Goal: Find specific page/section: Find specific page/section

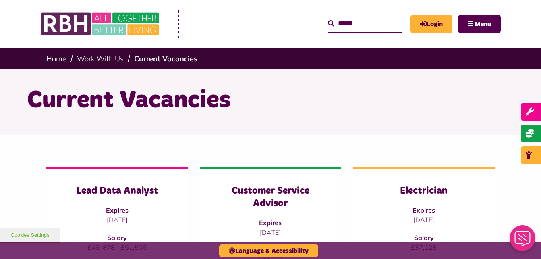
click at [114, 25] on img at bounding box center [100, 23] width 121 height 31
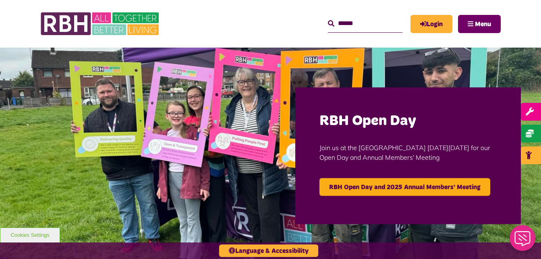
click at [478, 25] on span "Menu" at bounding box center [483, 24] width 16 height 6
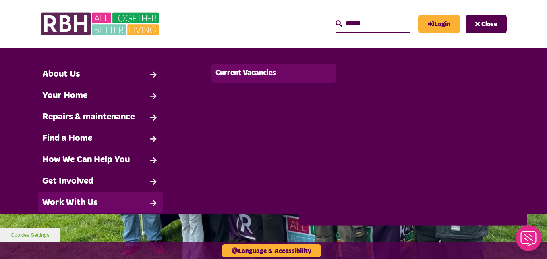
click at [253, 72] on link "Current Vacancies" at bounding box center [273, 73] width 124 height 19
